Goal: Navigation & Orientation: Find specific page/section

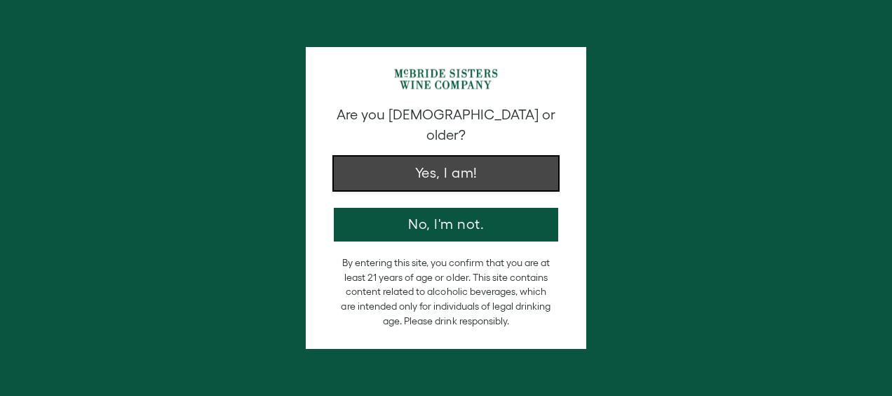
click at [374, 156] on button "Yes, I am!" at bounding box center [446, 173] width 224 height 34
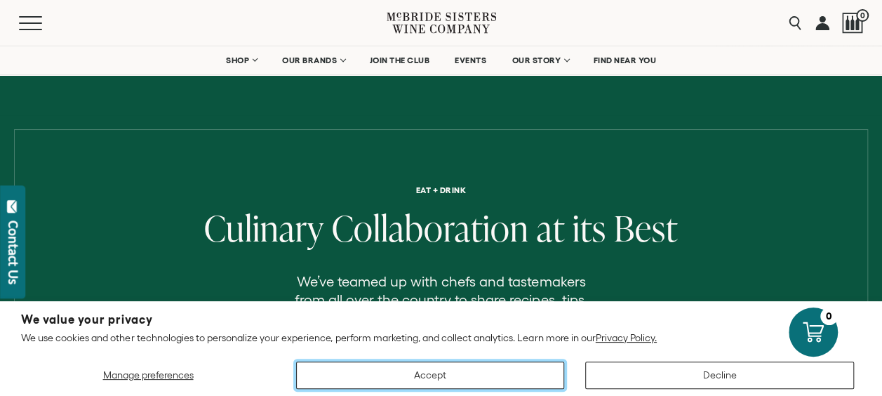
click at [379, 365] on button "Accept" at bounding box center [430, 374] width 269 height 27
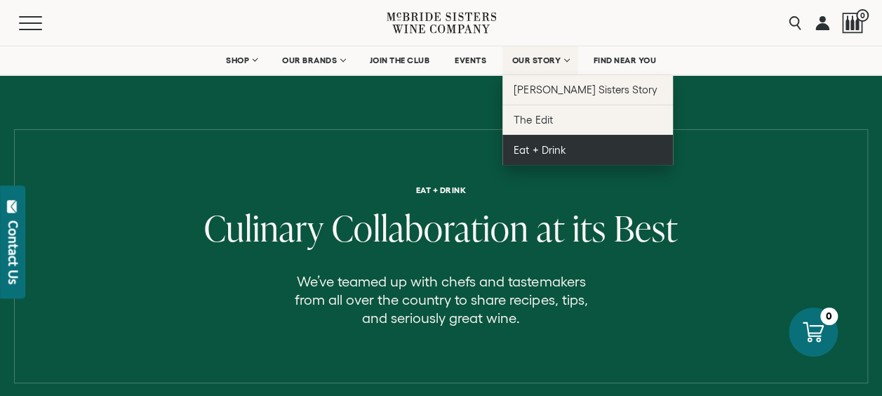
click at [531, 150] on span "Eat + Drink" at bounding box center [539, 150] width 52 height 12
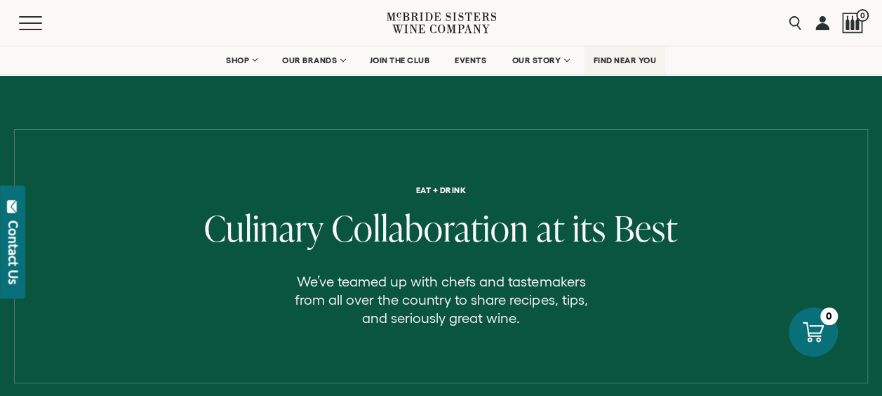
click at [626, 57] on span "FIND NEAR YOU" at bounding box center [624, 60] width 63 height 10
